Goal: Check status: Check status

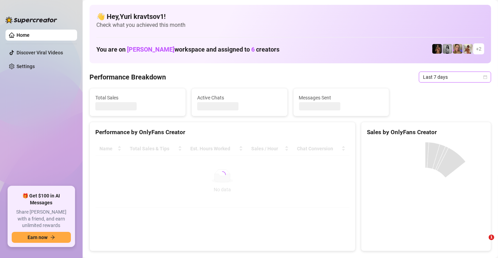
click at [481, 80] on div "Last 7 days" at bounding box center [455, 77] width 72 height 11
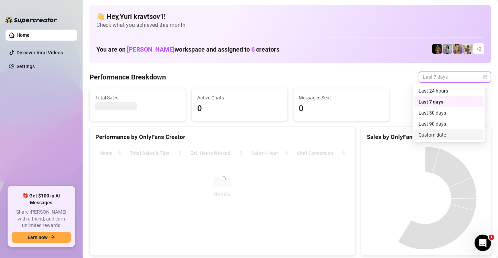
click at [457, 134] on div "Custom date" at bounding box center [448, 135] width 61 height 8
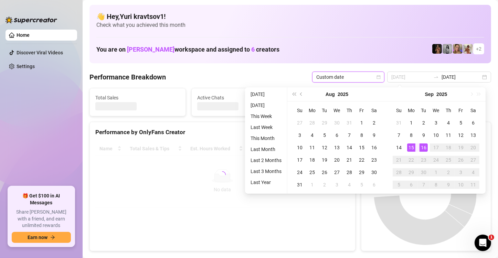
type input "[DATE]"
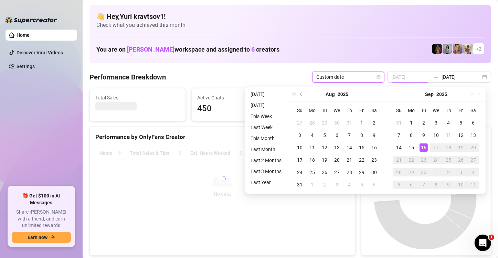
click at [420, 147] on div "16" at bounding box center [423, 147] width 8 height 8
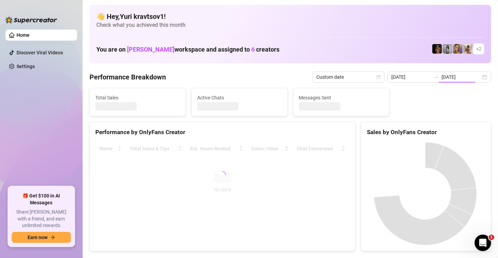
type input "[DATE]"
